Goal: Register for event/course

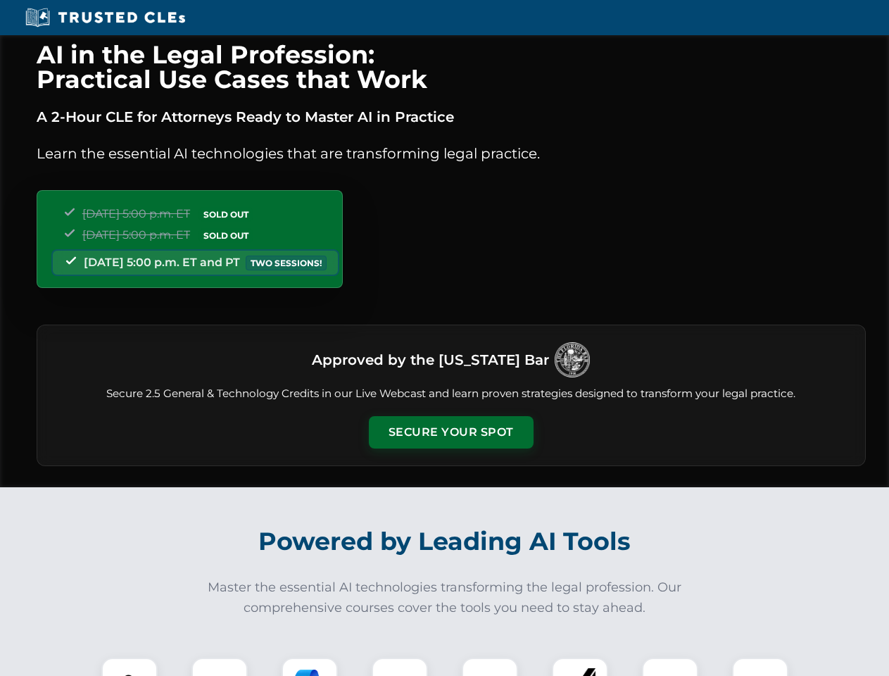
click at [451, 432] on button "Secure Your Spot" at bounding box center [451, 432] width 165 height 32
click at [130, 667] on img at bounding box center [129, 685] width 41 height 41
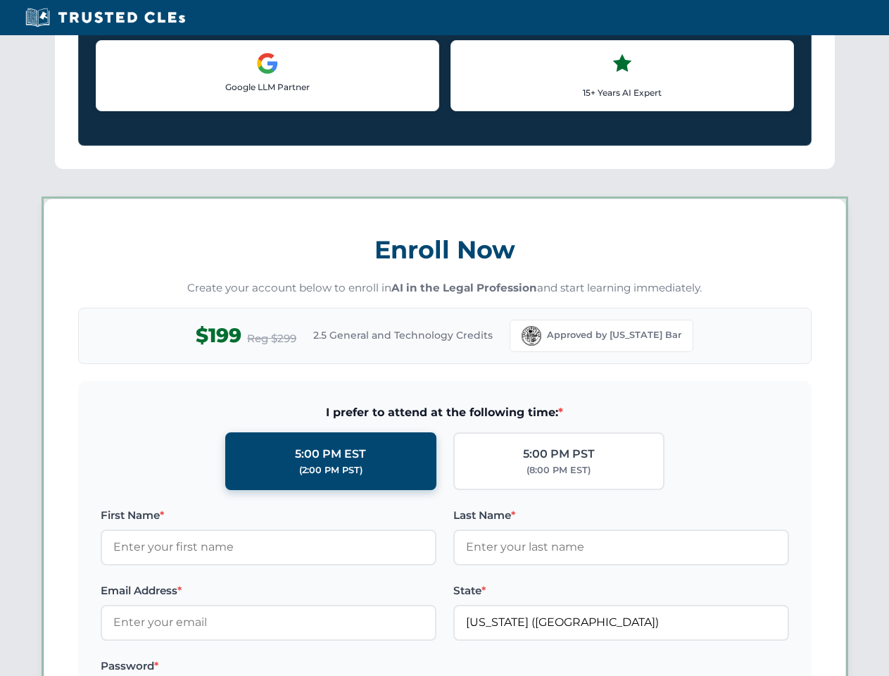
click at [310, 667] on label "Password *" at bounding box center [269, 666] width 336 height 17
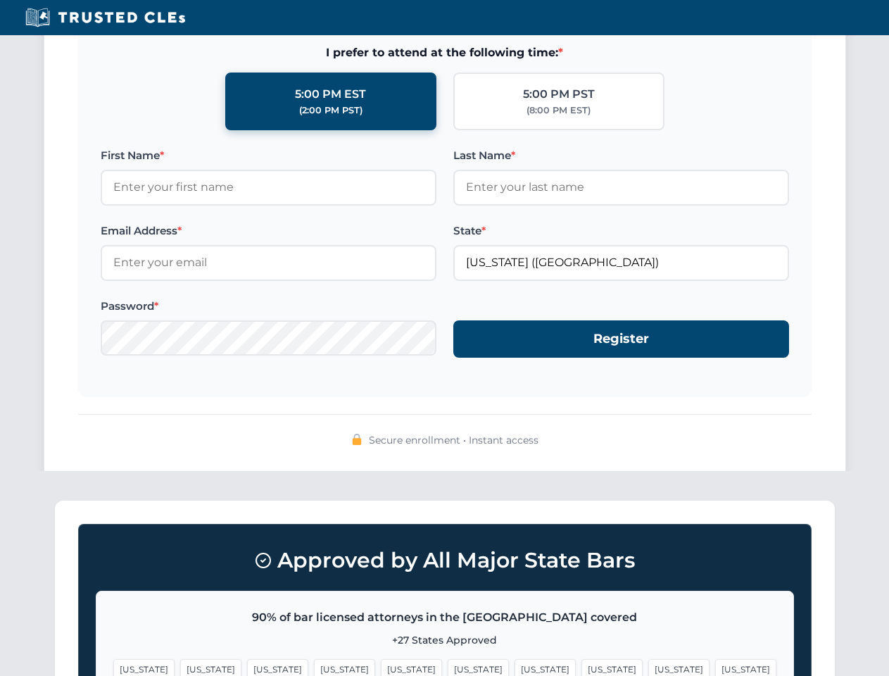
click at [649, 667] on span "[US_STATE]" at bounding box center [679, 669] width 61 height 20
